Goal: Complete application form

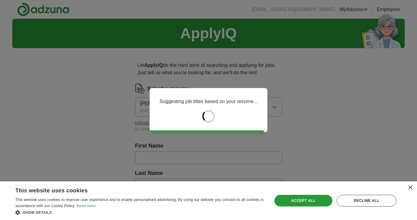
type input "******"
type input "***"
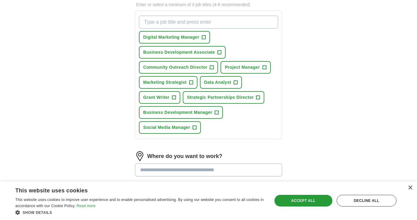
scroll to position [216, 0]
click at [215, 67] on button "Community Outreach Director +" at bounding box center [178, 67] width 79 height 13
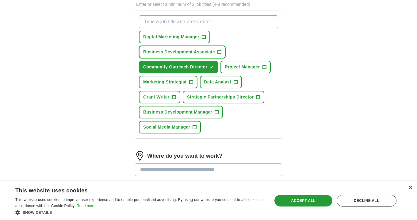
click at [218, 54] on span "+" at bounding box center [220, 52] width 4 height 5
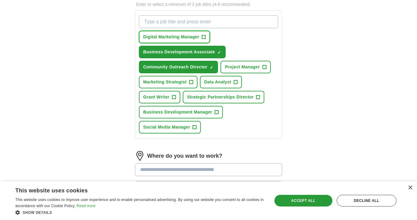
click at [207, 37] on button "Digital Marketing Manager +" at bounding box center [174, 37] width 71 height 13
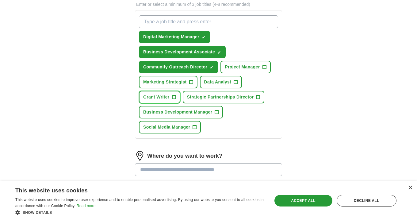
click at [171, 100] on button "Grant Writer +" at bounding box center [159, 97] width 41 height 13
click at [212, 96] on span "Strategic Partnerships Director" at bounding box center [220, 97] width 67 height 6
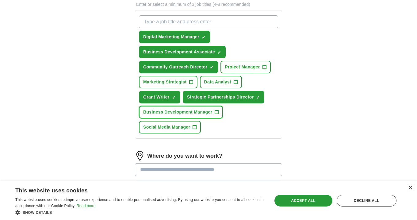
click at [194, 111] on span "Business Development Manager" at bounding box center [177, 112] width 69 height 6
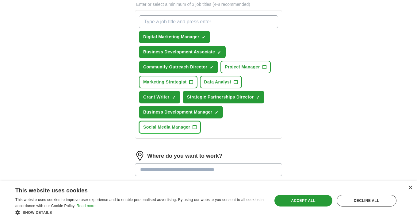
click at [190, 127] on span "Social Media Manager" at bounding box center [166, 127] width 47 height 6
click at [245, 69] on span "Project Manager" at bounding box center [242, 67] width 35 height 6
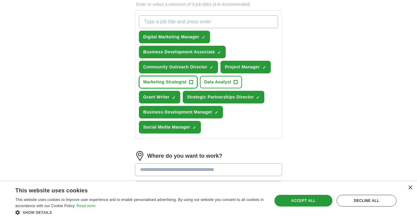
click at [190, 83] on span "+" at bounding box center [191, 82] width 4 height 5
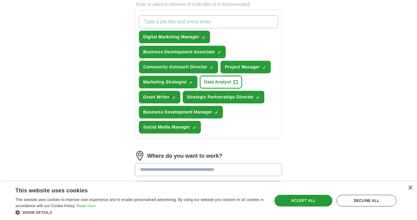
click at [229, 81] on span "Data Analyst" at bounding box center [217, 82] width 27 height 6
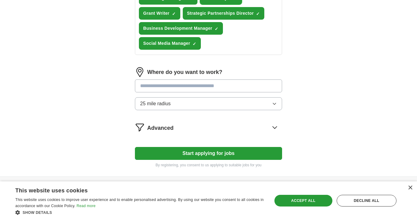
scroll to position [301, 0]
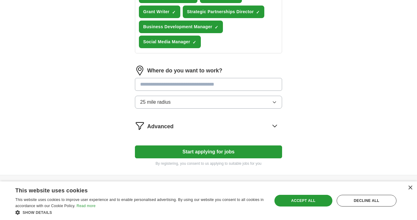
click at [219, 83] on input "text" at bounding box center [208, 84] width 147 height 13
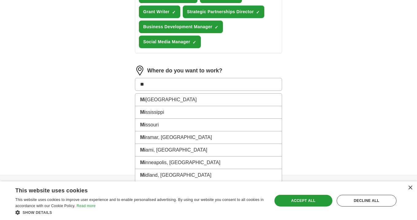
type input "***"
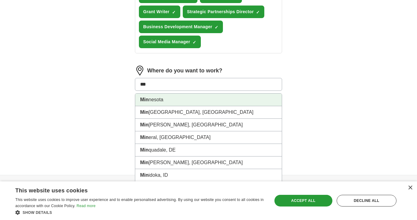
click at [208, 100] on li "Min nesota" at bounding box center [208, 100] width 147 height 13
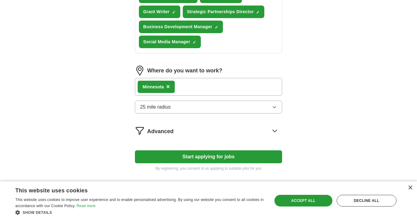
click at [199, 84] on div "Min nesota ×" at bounding box center [208, 87] width 147 height 18
click at [169, 87] on span "×" at bounding box center [168, 86] width 4 height 7
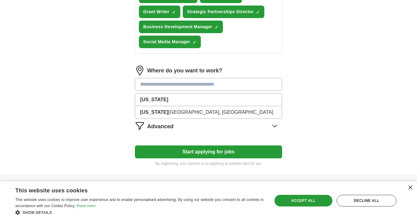
click at [169, 87] on input "text" at bounding box center [208, 84] width 147 height 13
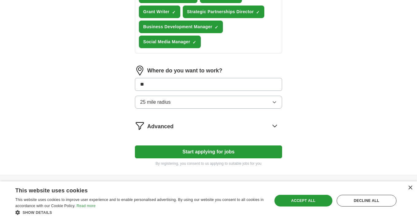
type input "***"
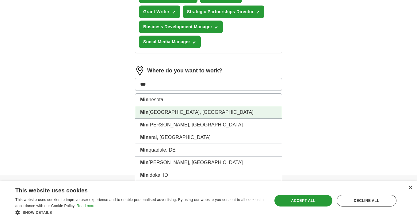
click at [164, 113] on li "Min neapolis, [GEOGRAPHIC_DATA]" at bounding box center [208, 112] width 147 height 13
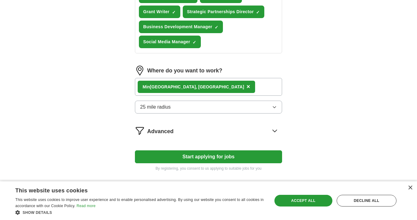
click at [163, 109] on span "25 mile radius" at bounding box center [155, 106] width 31 height 7
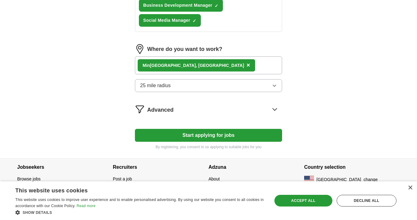
scroll to position [323, 0]
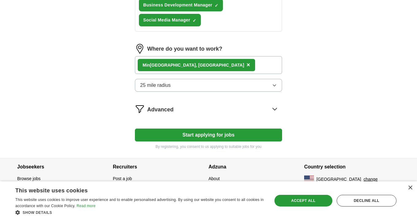
click at [188, 136] on button "Start applying for jobs" at bounding box center [208, 135] width 147 height 13
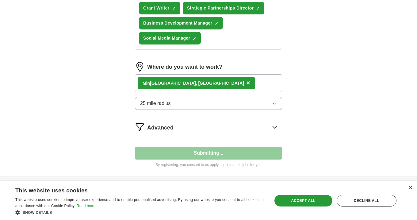
select select "**"
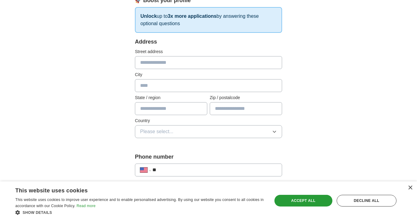
scroll to position [97, 0]
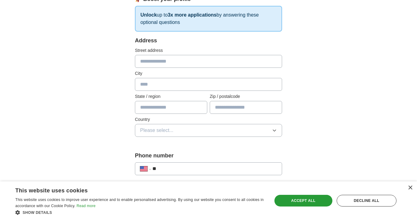
click at [221, 62] on input "text" at bounding box center [208, 61] width 147 height 13
type input "**********"
type input "********"
type input "**"
type input "*****"
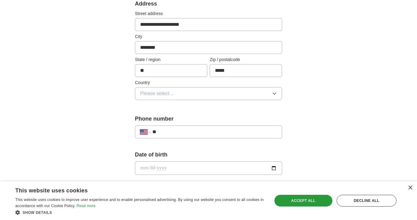
scroll to position [152, 0]
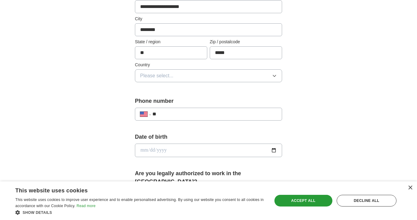
click at [172, 67] on label "Country" at bounding box center [208, 65] width 147 height 6
click at [172, 73] on span "Please select..." at bounding box center [156, 75] width 33 height 7
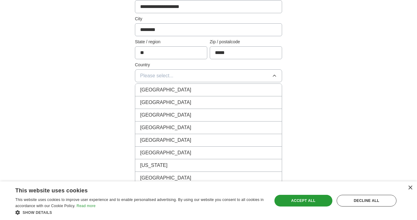
click at [172, 100] on div "[GEOGRAPHIC_DATA]" at bounding box center [208, 102] width 137 height 7
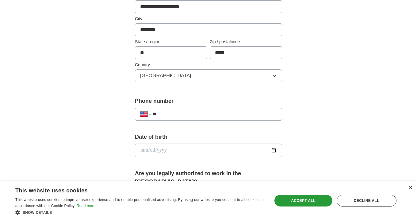
click at [174, 115] on input "**" at bounding box center [214, 113] width 125 height 7
type input "**********"
click at [177, 150] on input "date" at bounding box center [208, 151] width 147 height 14
type input "**********"
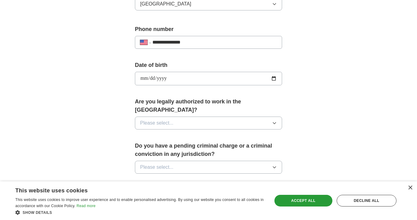
scroll to position [228, 0]
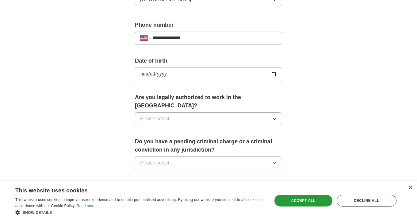
click at [161, 115] on span "Please select..." at bounding box center [156, 118] width 33 height 7
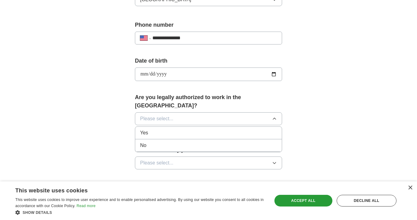
click at [158, 129] on div "Yes" at bounding box center [208, 132] width 137 height 7
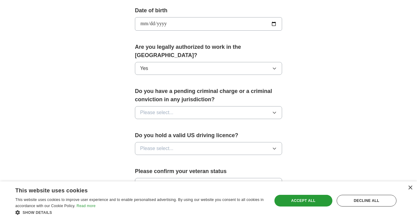
scroll to position [290, 0]
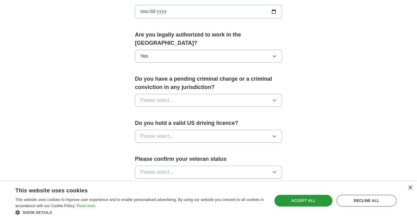
click at [172, 97] on span "Please select..." at bounding box center [156, 100] width 33 height 7
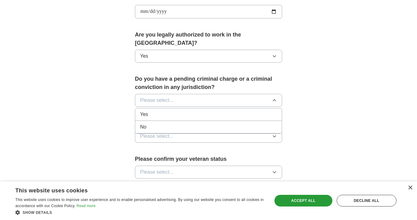
click at [168, 123] on div "No" at bounding box center [208, 126] width 137 height 7
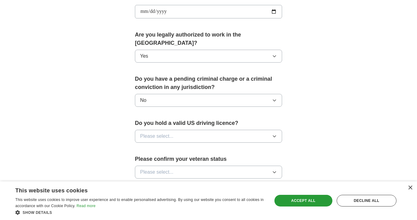
click at [168, 133] on span "Please select..." at bounding box center [156, 136] width 33 height 7
click at [169, 147] on div "Yes" at bounding box center [208, 150] width 137 height 7
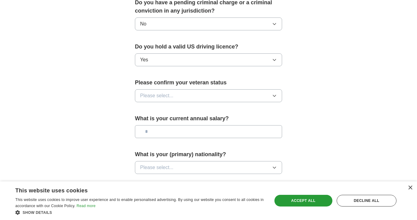
scroll to position [372, 0]
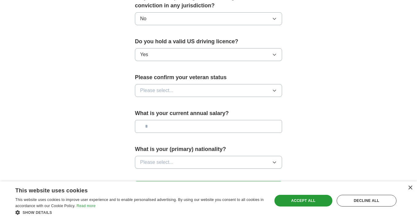
click at [166, 87] on span "Please select..." at bounding box center [156, 90] width 33 height 7
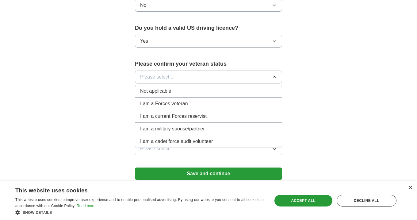
scroll to position [386, 0]
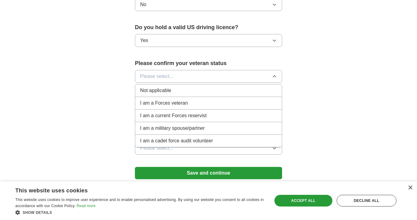
click at [160, 87] on span "Not applicable" at bounding box center [155, 90] width 31 height 7
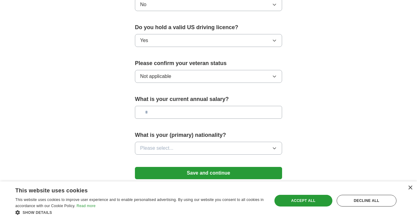
click at [162, 106] on input "text" at bounding box center [208, 112] width 147 height 13
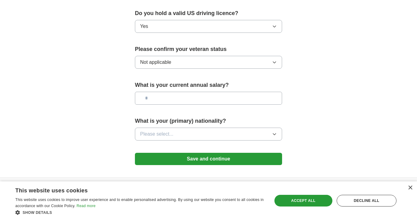
scroll to position [411, 0]
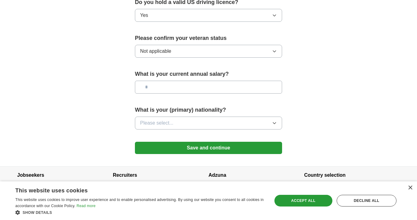
click at [196, 117] on button "Please select..." at bounding box center [208, 123] width 147 height 13
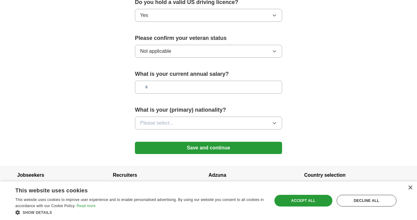
click at [240, 142] on button "Save and continue" at bounding box center [208, 148] width 147 height 12
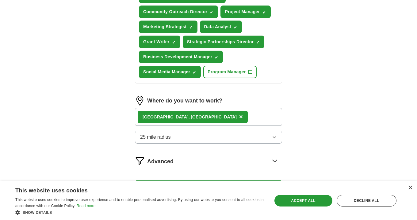
scroll to position [335, 0]
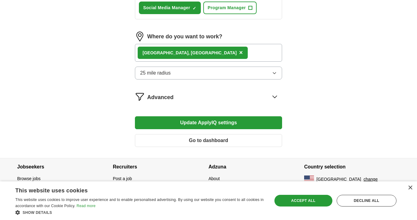
click at [259, 121] on button "Update ApplyIQ settings" at bounding box center [208, 122] width 147 height 13
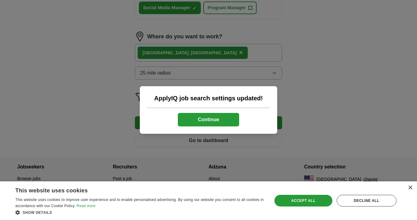
click at [233, 115] on button "Continue" at bounding box center [208, 120] width 61 height 14
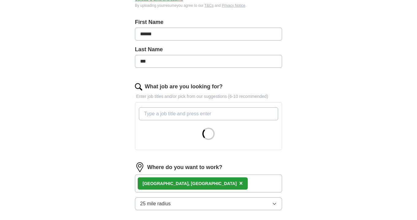
scroll to position [126, 0]
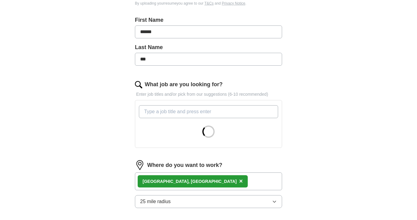
click at [245, 107] on input "What job are you looking for?" at bounding box center [208, 111] width 139 height 13
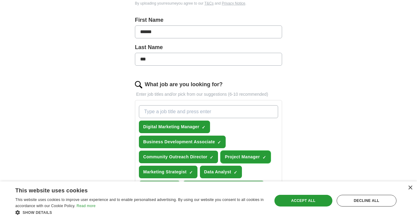
click at [0, 0] on span "×" at bounding box center [0, 0] width 0 height 0
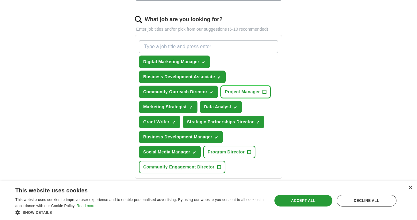
scroll to position [203, 0]
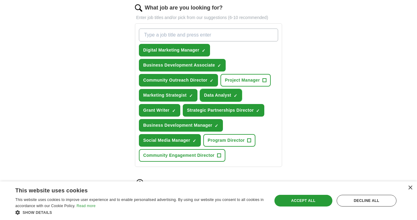
click at [0, 0] on span "×" at bounding box center [0, 0] width 0 height 0
click at [250, 141] on span "+" at bounding box center [250, 140] width 4 height 5
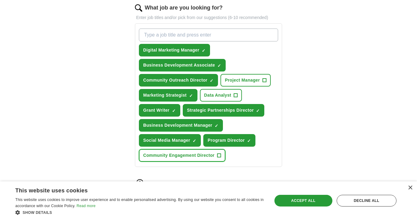
click at [222, 156] on button "Community Engagement Director +" at bounding box center [182, 155] width 87 height 13
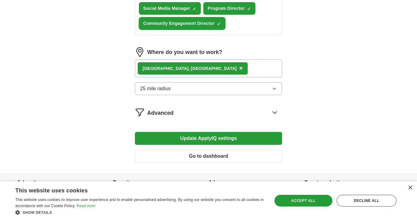
scroll to position [350, 0]
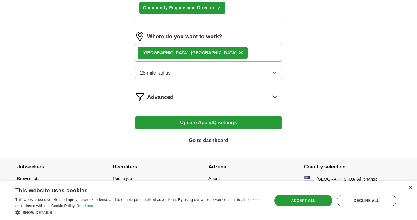
click at [230, 122] on button "Update ApplyIQ settings" at bounding box center [208, 122] width 147 height 13
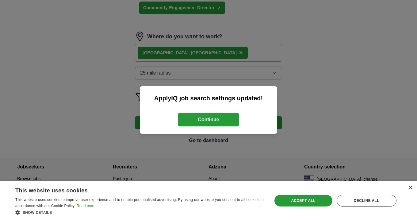
click at [223, 119] on button "Continue" at bounding box center [208, 120] width 61 height 14
